Goal: Task Accomplishment & Management: Use online tool/utility

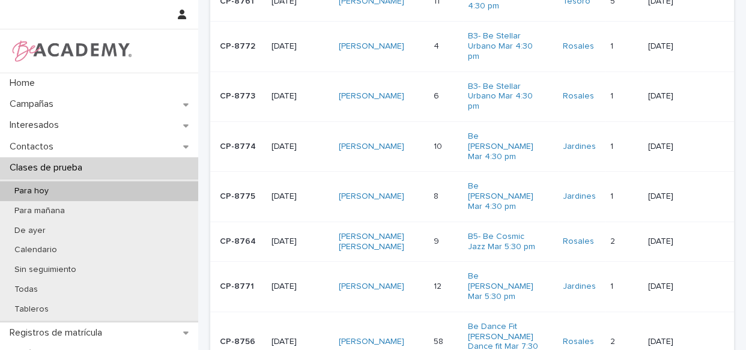
scroll to position [287, 0]
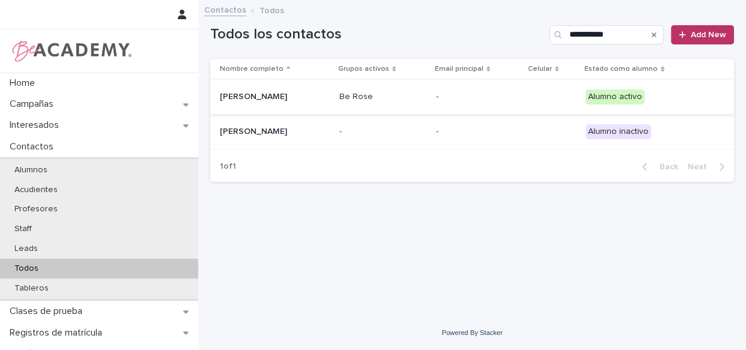
type input "**********"
click at [427, 105] on div "Be Rose" at bounding box center [382, 97] width 87 height 20
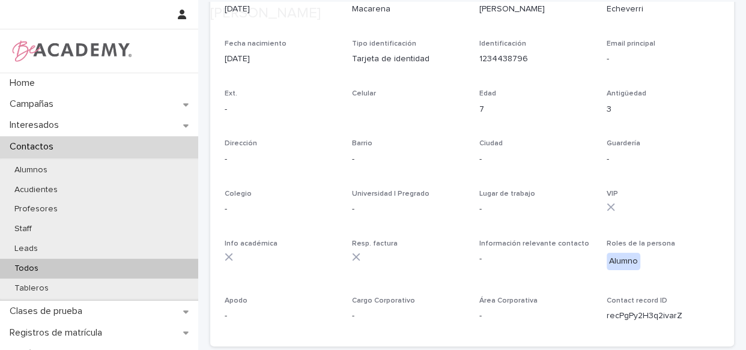
scroll to position [536, 0]
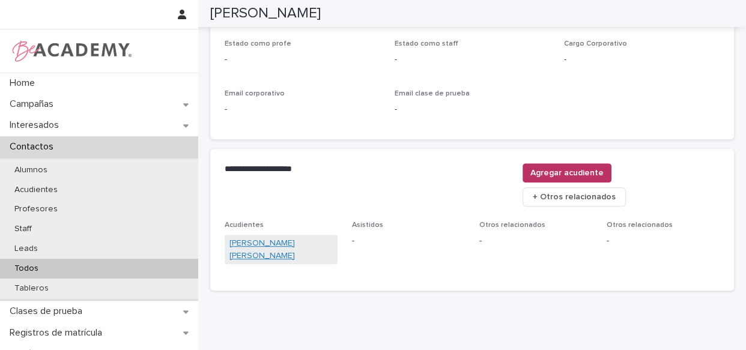
click at [267, 237] on link "Monica Yanneth Echeverri Yepes" at bounding box center [280, 249] width 103 height 25
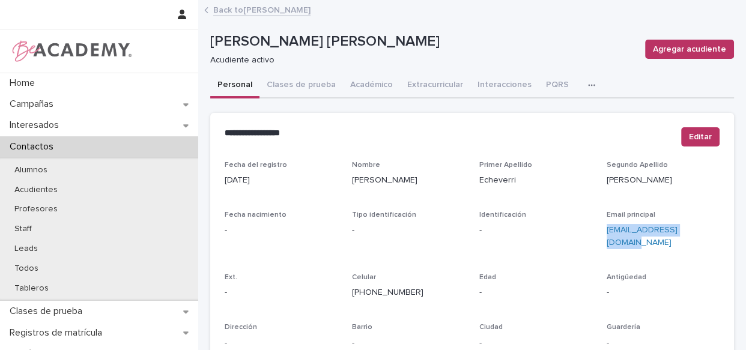
drag, startPoint x: 697, startPoint y: 228, endPoint x: 598, endPoint y: 248, distance: 101.1
click at [598, 248] on div "Fecha del registro 21/09/2022 Nombre Monica Yanneth Primer Apellido Echeverri S…" at bounding box center [472, 338] width 495 height 355
copy link "monica1279@hotmail.com"
click at [274, 5] on link "Back to Macarena Rendon Echeverri" at bounding box center [261, 9] width 97 height 14
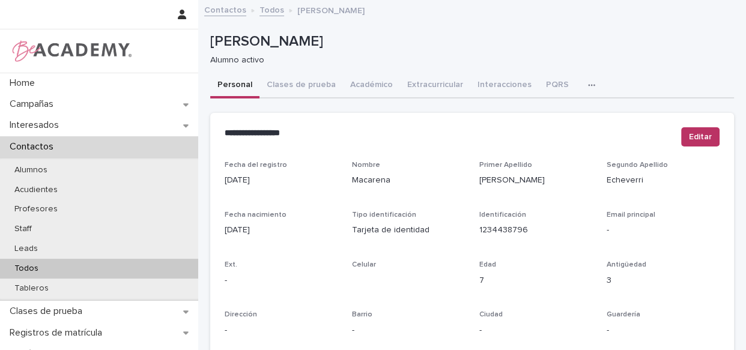
click at [274, 9] on link "Todos" at bounding box center [272, 9] width 25 height 14
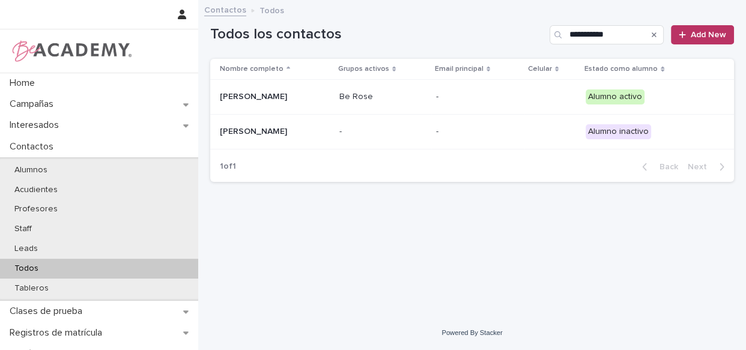
click at [252, 20] on div "**********" at bounding box center [472, 30] width 524 height 58
click at [253, 20] on div "**********" at bounding box center [472, 30] width 524 height 58
click at [235, 30] on h1 "Todos los contactos" at bounding box center [377, 34] width 335 height 17
click at [427, 102] on div "Be Rose" at bounding box center [382, 97] width 87 height 20
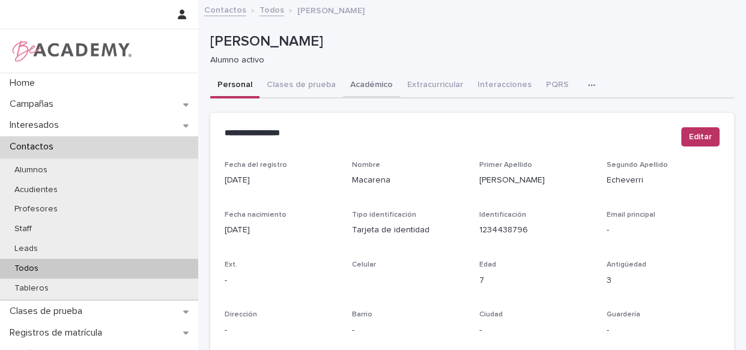
click at [367, 84] on button "Académico" at bounding box center [371, 85] width 57 height 25
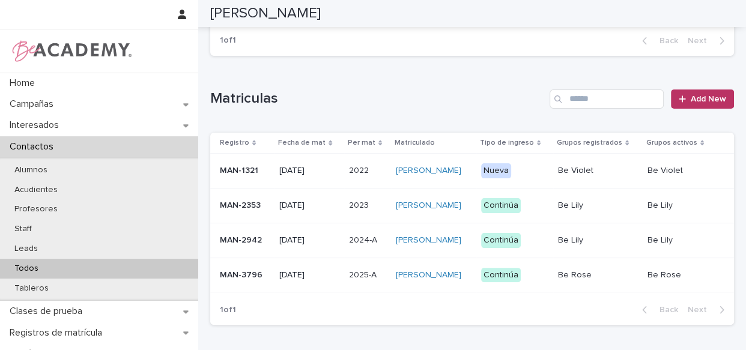
scroll to position [327, 0]
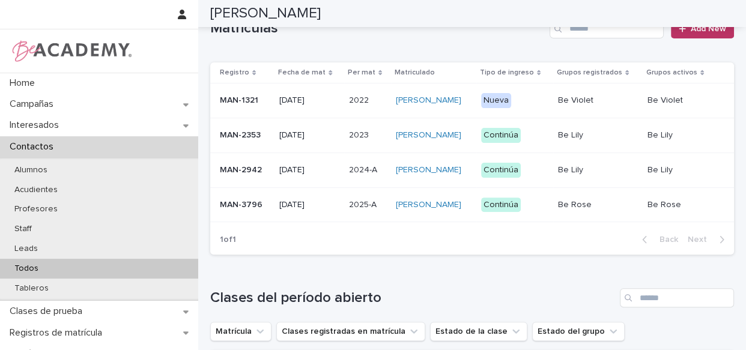
click at [471, 215] on div "Macarena Rendon Echeverri" at bounding box center [433, 205] width 75 height 20
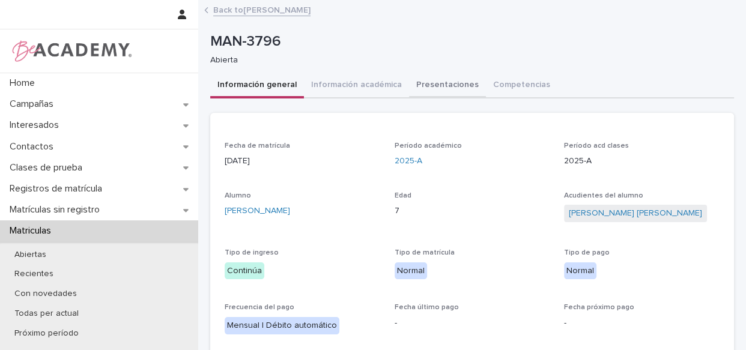
click at [429, 90] on button "Presentaciones" at bounding box center [447, 85] width 77 height 25
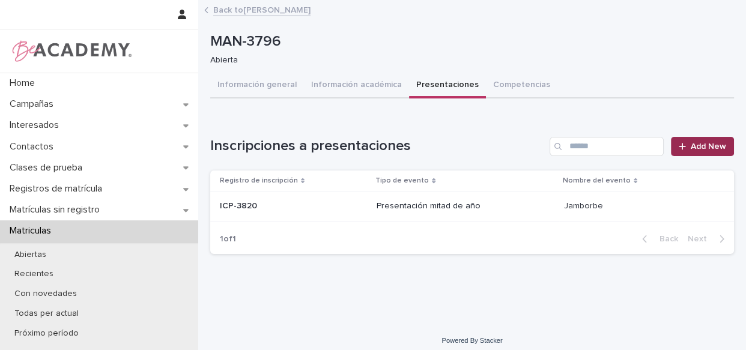
click at [691, 142] on span "Add New" at bounding box center [708, 146] width 35 height 8
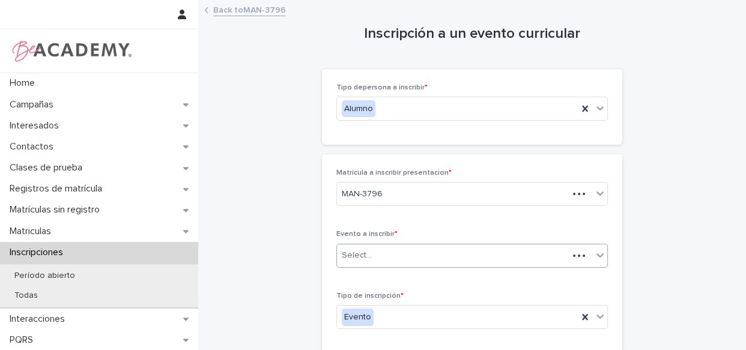
click at [409, 257] on div "Select..." at bounding box center [452, 256] width 231 height 20
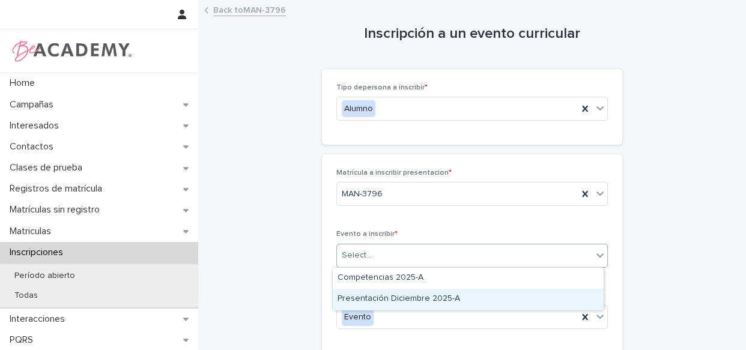
click at [402, 300] on div "Presentación Diciembre 2025-A" at bounding box center [468, 299] width 270 height 21
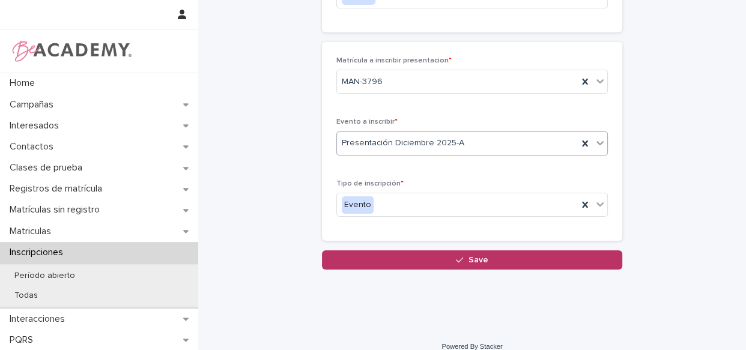
scroll to position [126, 0]
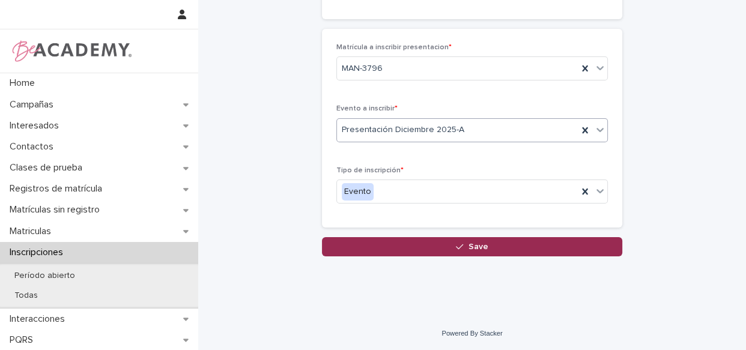
click at [471, 248] on span "Save" at bounding box center [479, 247] width 20 height 8
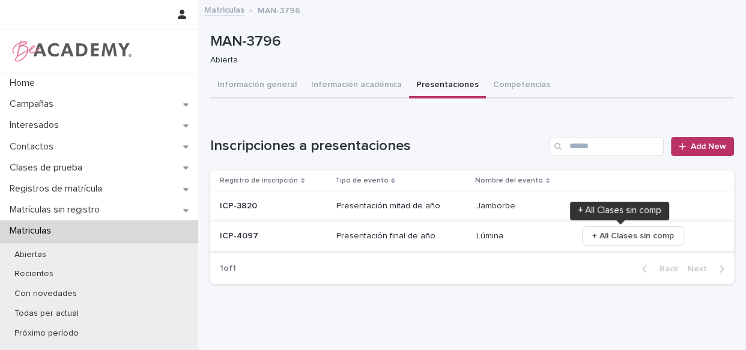
click at [593, 237] on span "+ All Clases sin comp" at bounding box center [633, 236] width 82 height 12
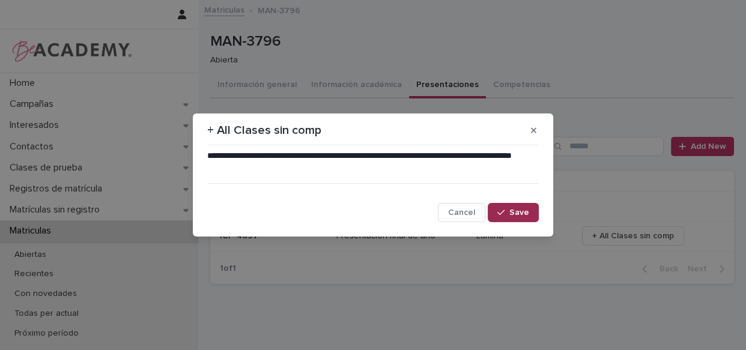
click at [502, 211] on icon "button" at bounding box center [500, 212] width 7 height 8
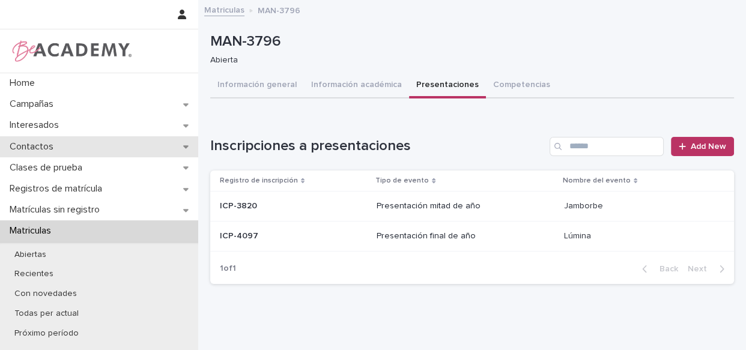
click at [18, 141] on p "Contactos" at bounding box center [34, 146] width 58 height 11
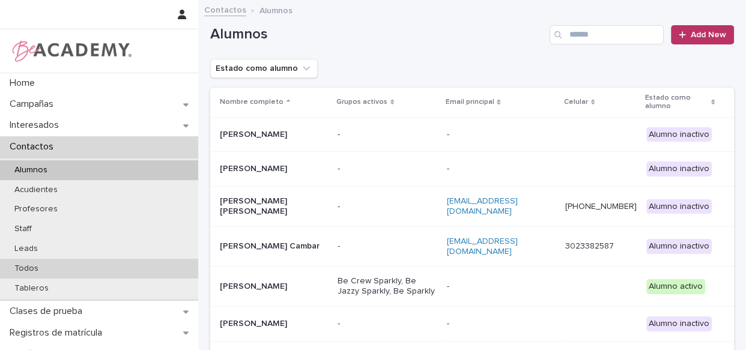
click at [31, 271] on p "Todos" at bounding box center [26, 269] width 43 height 10
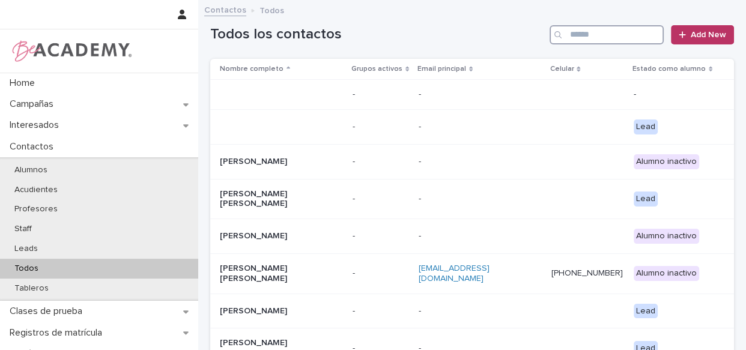
click at [599, 32] on input "Search" at bounding box center [607, 34] width 114 height 19
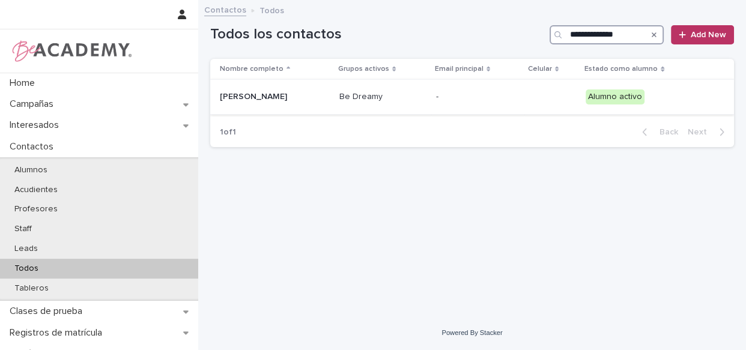
type input "**********"
click at [499, 107] on td "-" at bounding box center [477, 97] width 93 height 35
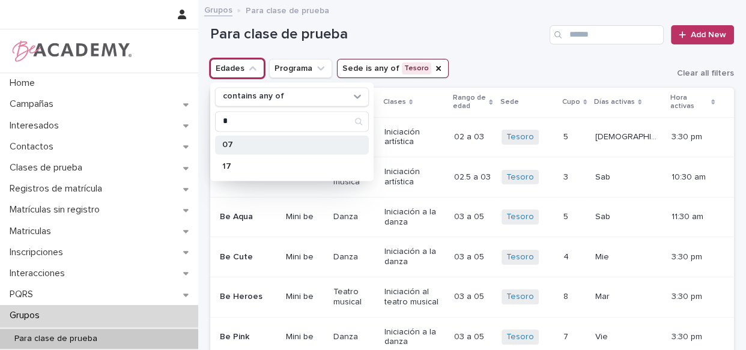
type input "*"
click at [229, 139] on div "07" at bounding box center [292, 144] width 154 height 19
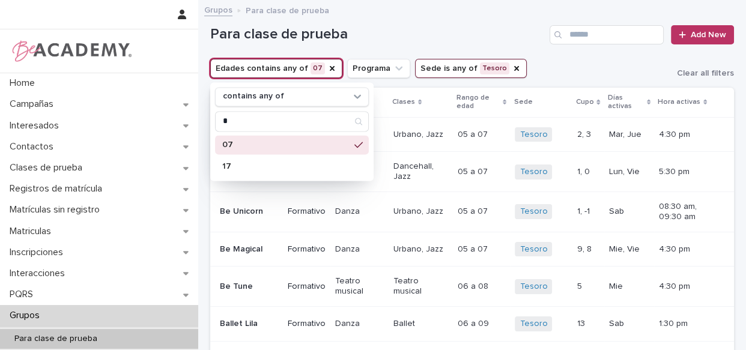
click at [402, 37] on h1 "Para clase de prueba" at bounding box center [377, 34] width 335 height 17
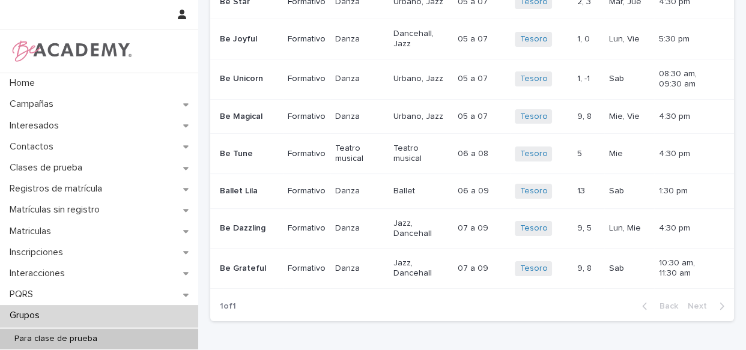
scroll to position [141, 0]
